Goal: Task Accomplishment & Management: Complete application form

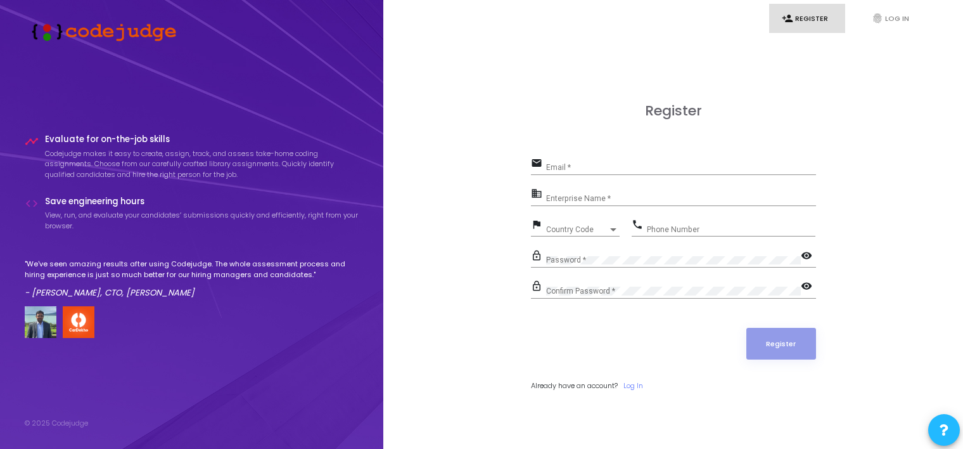
click at [570, 158] on div "Email *" at bounding box center [681, 165] width 270 height 20
click at [553, 163] on input "Email *" at bounding box center [681, 167] width 270 height 9
type input "[EMAIL_ADDRESS][DOMAIN_NAME]"
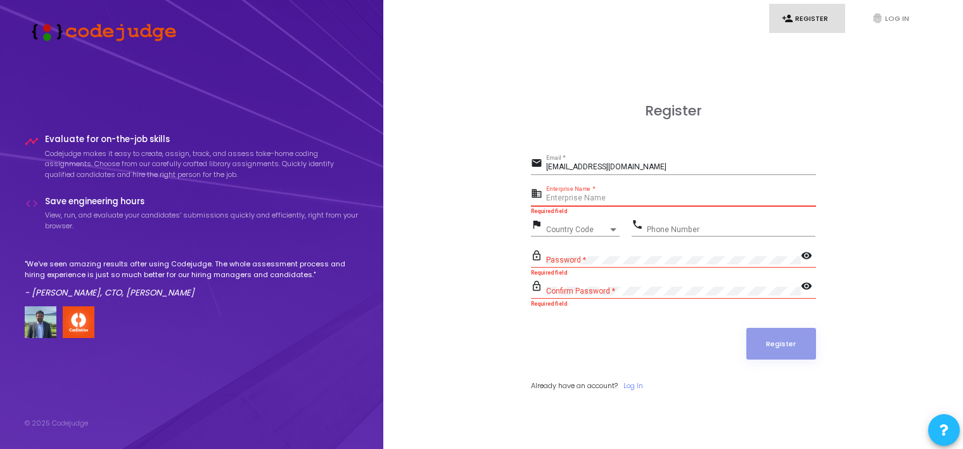
click at [601, 198] on input "Enterprise Name *" at bounding box center [681, 198] width 270 height 9
type input "Challa.[PERSON_NAME]"
click at [611, 230] on div at bounding box center [613, 229] width 6 height 3
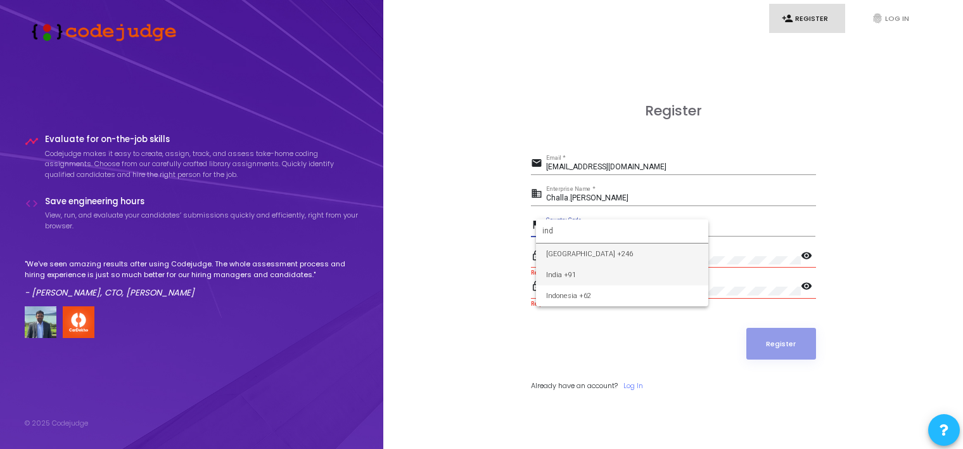
type input "ind"
click at [570, 277] on span "India +91" at bounding box center [622, 274] width 152 height 21
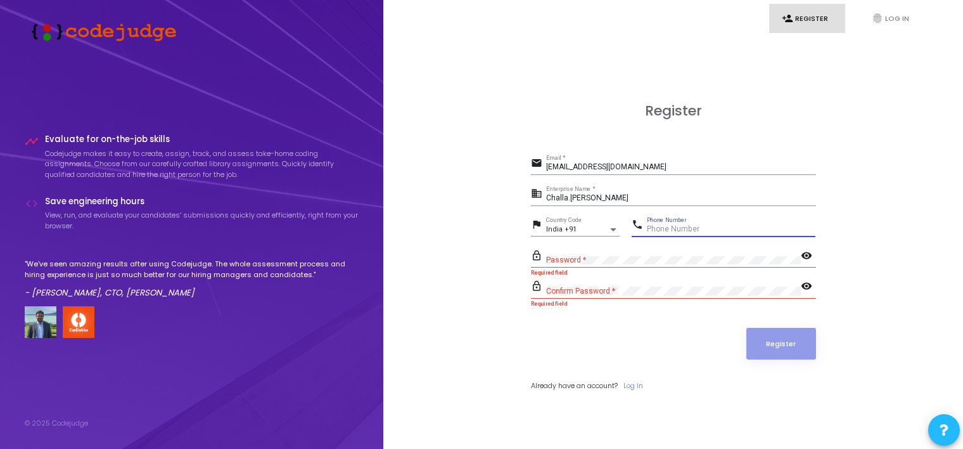
click at [659, 229] on input "Phone Number" at bounding box center [731, 229] width 169 height 9
type input "9701049460"
click at [620, 296] on div "Confirm Password *" at bounding box center [673, 288] width 255 height 20
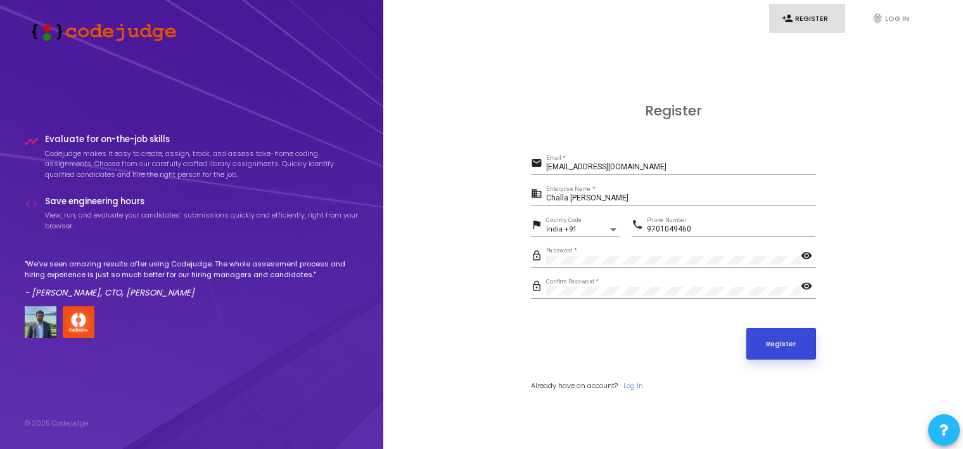
click at [778, 334] on button "Register" at bounding box center [781, 344] width 70 height 32
click at [779, 345] on button "Register" at bounding box center [781, 344] width 70 height 32
